Goal: Transaction & Acquisition: Register for event/course

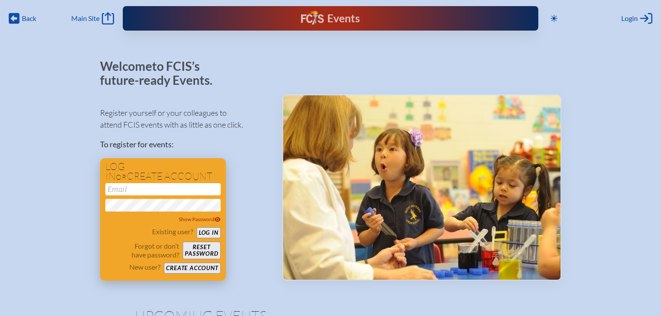
type input "[EMAIL_ADDRESS][DOMAIN_NAME]"
drag, startPoint x: 206, startPoint y: 236, endPoint x: 212, endPoint y: 235, distance: 5.8
click at [206, 236] on button "Log in" at bounding box center [209, 232] width 24 height 11
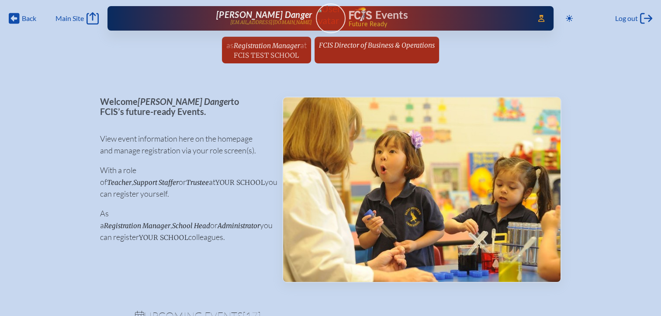
drag, startPoint x: 391, startPoint y: 46, endPoint x: 391, endPoint y: 56, distance: 10.0
click at [391, 46] on span "FCIS Director of Business & Operations" at bounding box center [377, 45] width 116 height 8
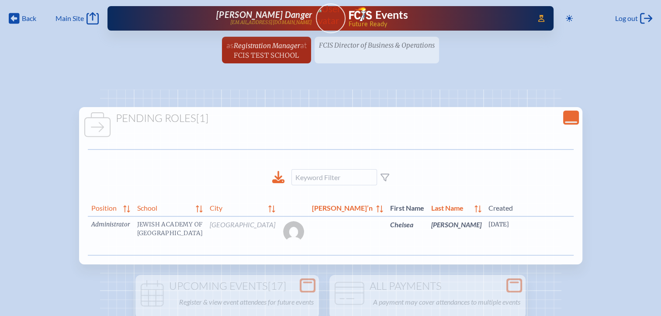
click at [651, 240] on link "edit Person’s Details" at bounding box center [665, 238] width 29 height 28
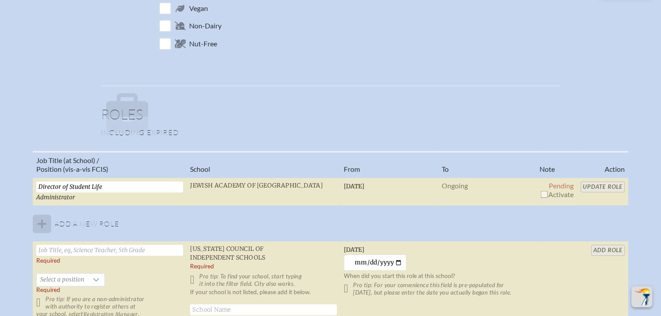
scroll to position [568, 0]
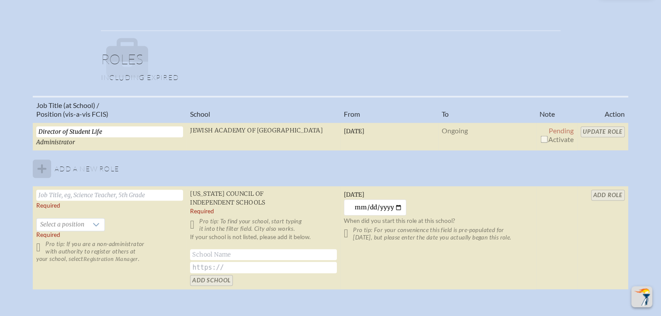
click at [545, 137] on input "checkbox" at bounding box center [543, 138] width 7 height 7
checkbox input "true"
click at [600, 132] on input "Update Role" at bounding box center [603, 131] width 44 height 11
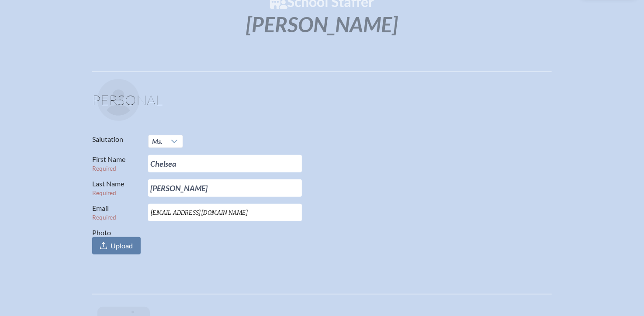
scroll to position [87, 0]
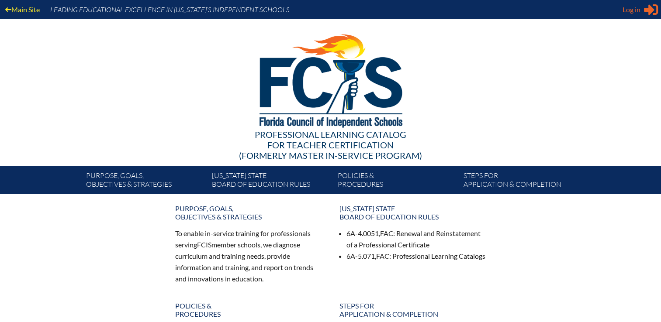
type input "[EMAIL_ADDRESS][DOMAIN_NAME]"
click at [626, 9] on span "Log in" at bounding box center [632, 9] width 18 height 10
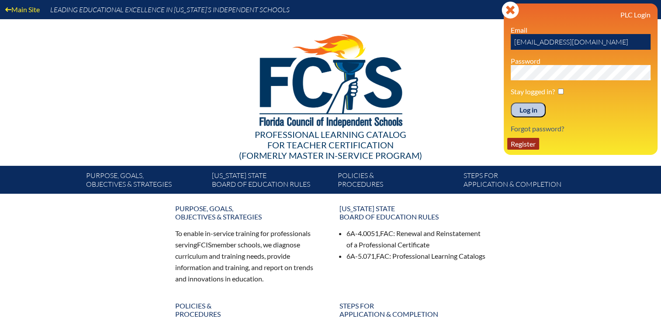
click at [534, 142] on link "Register" at bounding box center [523, 144] width 32 height 12
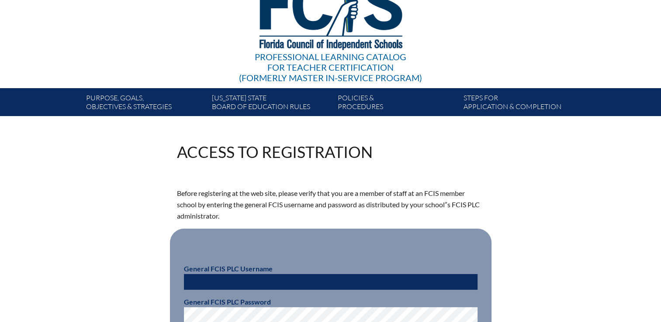
scroll to position [175, 0]
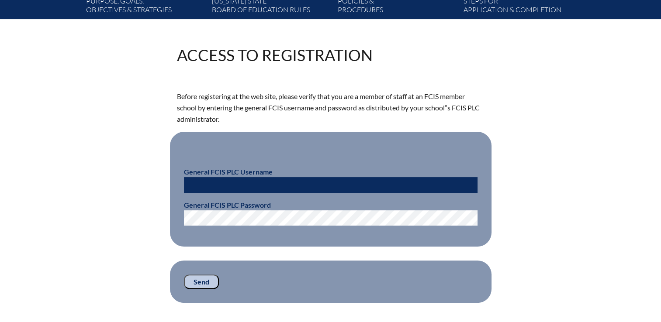
type input "[EMAIL_ADDRESS][DOMAIN_NAME]"
drag, startPoint x: 245, startPoint y: 184, endPoint x: 155, endPoint y: 183, distance: 89.6
click at [159, 186] on div "Access to Registration Before registering at the web site, please verify that y…" at bounding box center [330, 175] width 491 height 256
type input "fcismember"
click at [210, 279] on input "Send" at bounding box center [201, 282] width 35 height 15
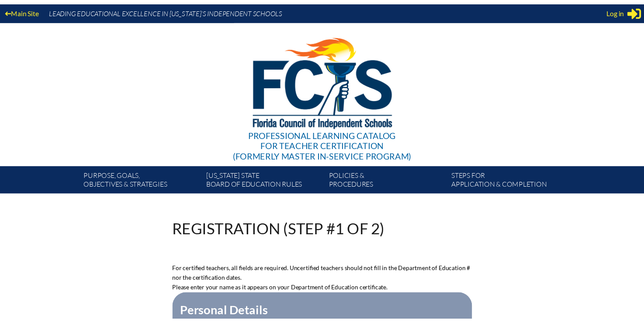
scroll to position [173, 0]
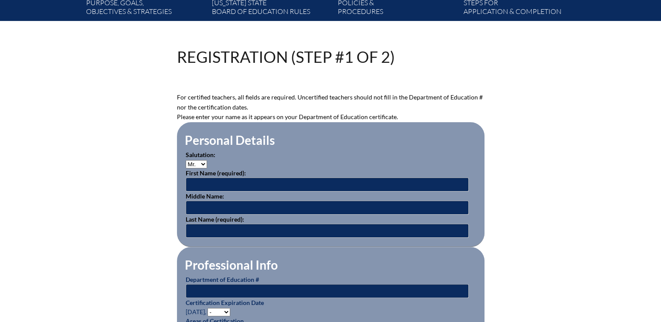
type input "[EMAIL_ADDRESS][DOMAIN_NAME]"
click at [268, 180] on input "text" at bounding box center [327, 185] width 283 height 14
type input "April"
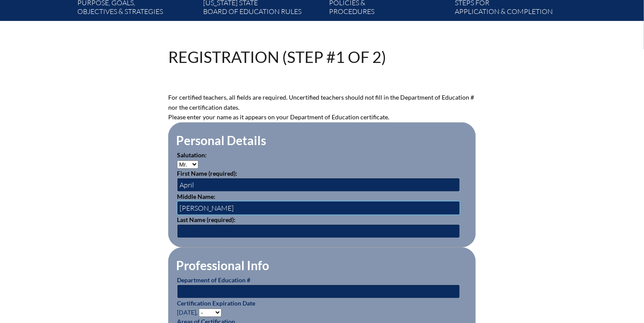
type input "Kellog"
drag, startPoint x: 209, startPoint y: 207, endPoint x: 145, endPoint y: 190, distance: 65.8
paste input "Kellogg"
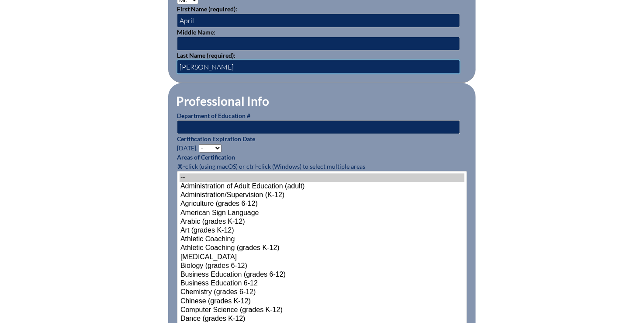
scroll to position [348, 0]
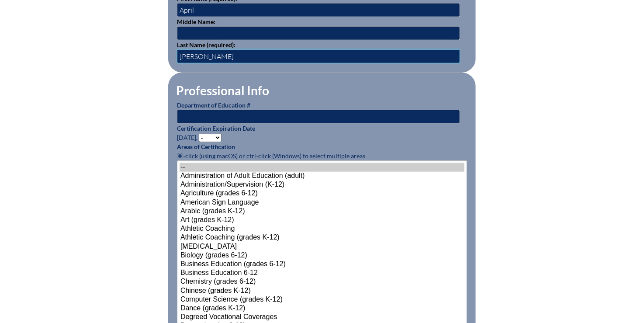
type input "Kellogg"
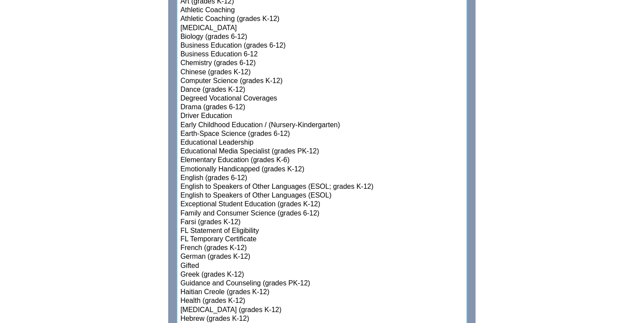
select select"]"] "15200"
click at [371, 213] on option "Family and Consumer Science (grades 6-12)" at bounding box center [322, 213] width 285 height 9
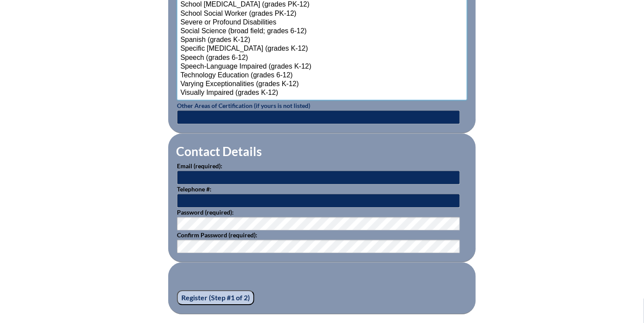
scroll to position [1221, 0]
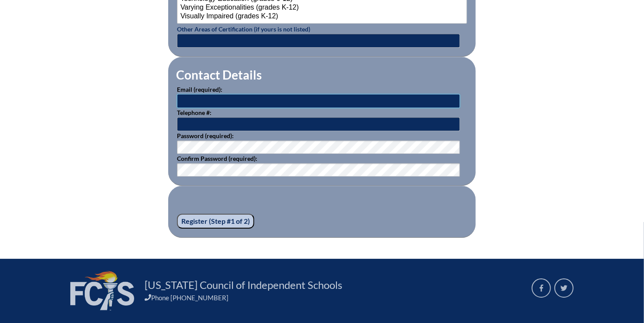
click at [201, 96] on input "text" at bounding box center [318, 101] width 283 height 14
paste input "akellogg@stjohnseagles.org"
type input "akellogg@stjohnseagles.org"
drag, startPoint x: 276, startPoint y: 125, endPoint x: 263, endPoint y: 123, distance: 12.3
click at [276, 125] on input "text" at bounding box center [318, 124] width 283 height 14
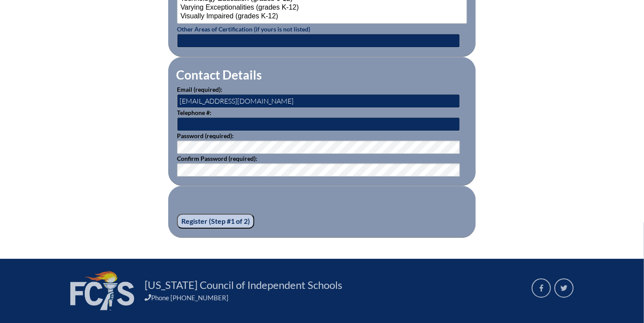
click at [232, 217] on input "Register (Step #1 of 2)" at bounding box center [215, 221] width 77 height 15
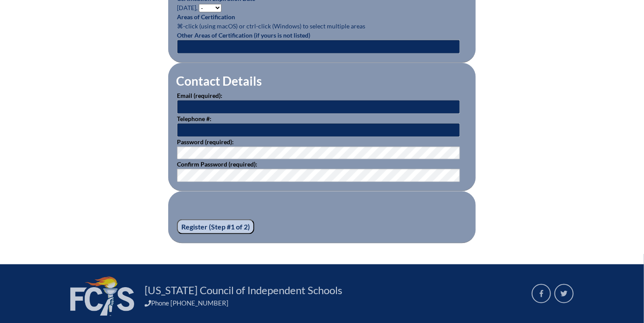
scroll to position [524, 0]
